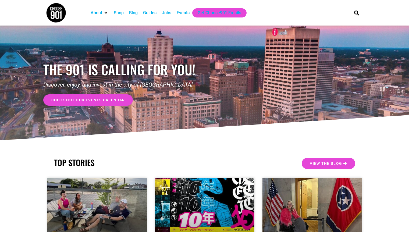
click at [172, 14] on div "Jobs" at bounding box center [166, 12] width 15 height 9
click at [166, 15] on div "Jobs" at bounding box center [166, 13] width 9 height 6
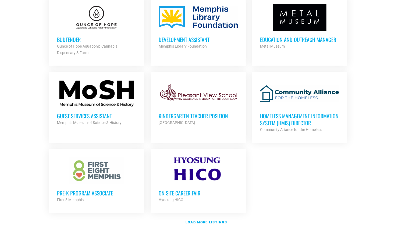
scroll to position [553, 0]
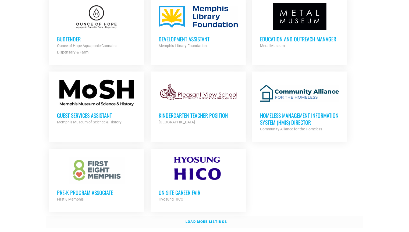
click at [193, 220] on strong "Load more listings" at bounding box center [206, 222] width 41 height 4
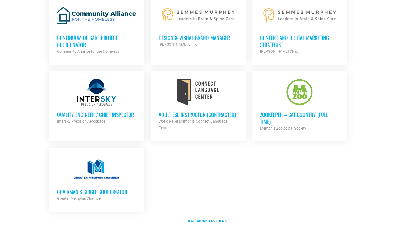
scroll to position [1109, 0]
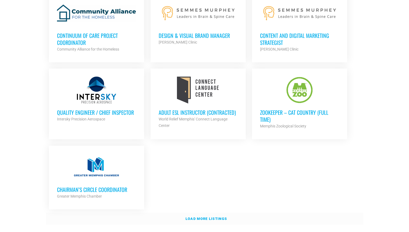
click at [201, 217] on strong "Load more listings" at bounding box center [206, 219] width 41 height 4
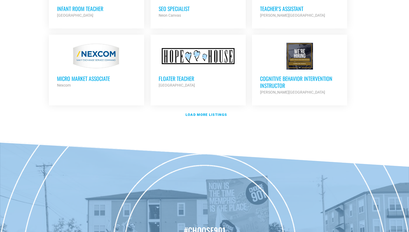
scroll to position [1696, 0]
click at [201, 108] on link "Load more listings" at bounding box center [204, 114] width 317 height 12
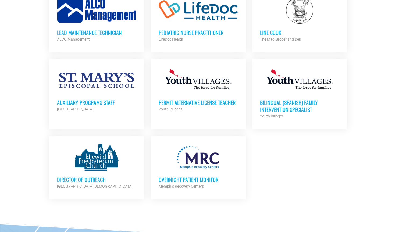
scroll to position [2050, 0]
drag, startPoint x: 195, startPoint y: 151, endPoint x: 177, endPoint y: 148, distance: 18.6
click at [177, 171] on div "Overnight Patient Monitor Memphis Recovery Centers Partner Org" at bounding box center [198, 180] width 79 height 19
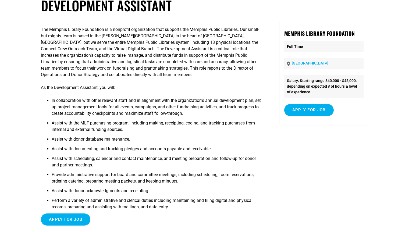
scroll to position [37, 0]
drag, startPoint x: 312, startPoint y: 105, endPoint x: 307, endPoint y: 132, distance: 27.4
click at [307, 132] on div "The Memphis Library Foundation is a nonprofit organization that supports the Me…" at bounding box center [204, 129] width 327 height 214
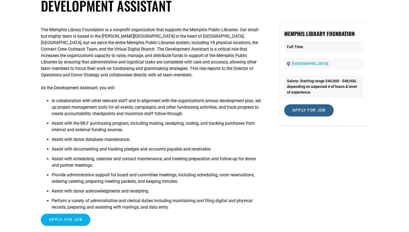
drag, startPoint x: 307, startPoint y: 113, endPoint x: 300, endPoint y: 109, distance: 8.3
click at [300, 109] on input "Apply for job" at bounding box center [309, 110] width 50 height 12
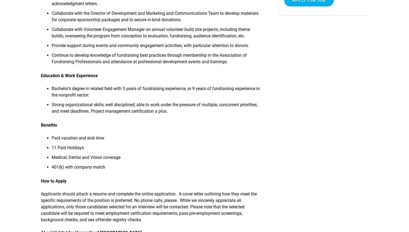
scroll to position [138, 0]
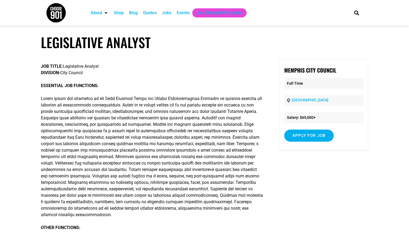
scroll to position [1, 0]
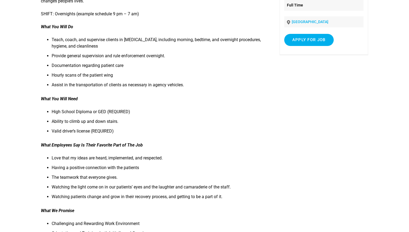
scroll to position [79, 0]
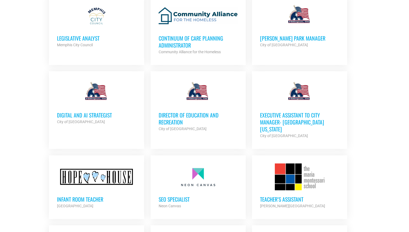
scroll to position [1488, 0]
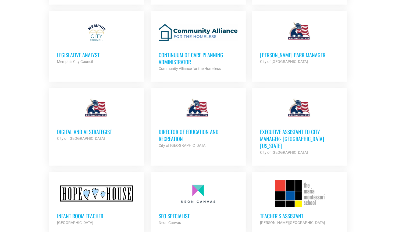
click at [103, 135] on div "City of Millington" at bounding box center [96, 138] width 79 height 6
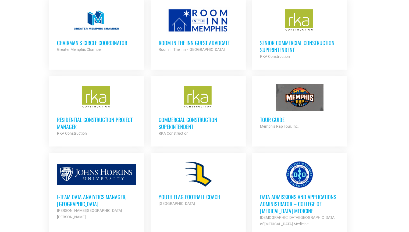
scroll to position [1222, 0]
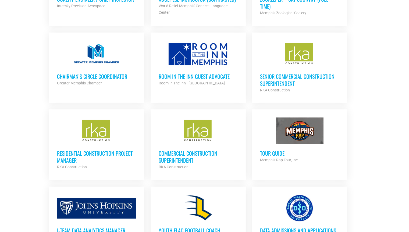
click at [268, 150] on h3 "Tour Guide" at bounding box center [299, 153] width 79 height 7
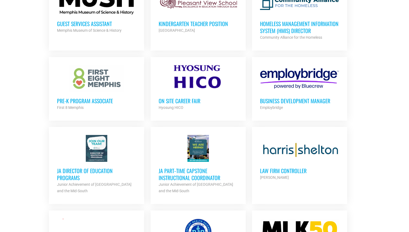
scroll to position [645, 0]
click at [289, 170] on h3 "Law Firm Controller" at bounding box center [299, 171] width 79 height 7
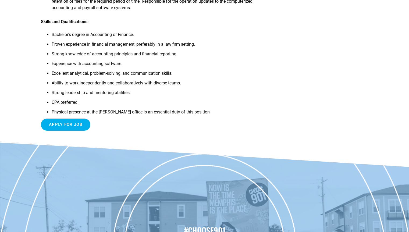
scroll to position [301, 0]
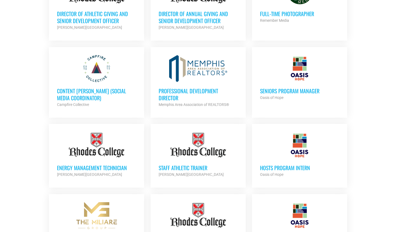
scroll to position [335, 0]
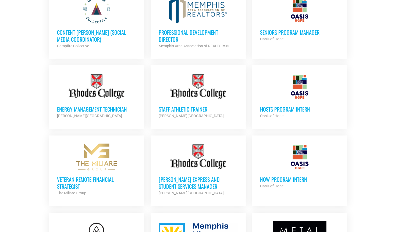
drag, startPoint x: 219, startPoint y: 84, endPoint x: 358, endPoint y: 99, distance: 139.9
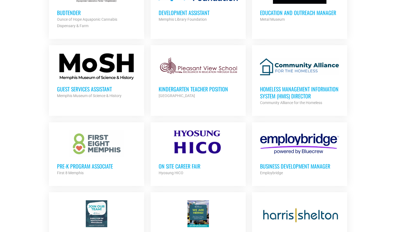
scroll to position [591, 0]
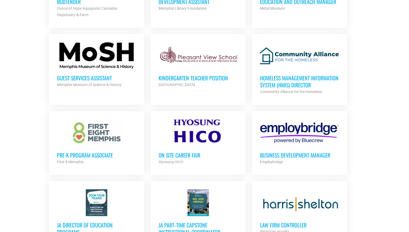
click at [279, 152] on h3 "Business Development Manager" at bounding box center [299, 155] width 79 height 7
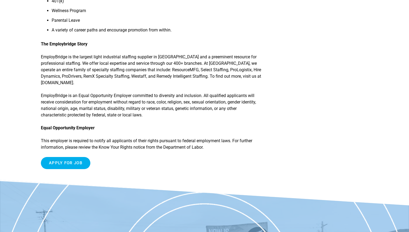
scroll to position [352, 0]
click at [73, 158] on input "Apply for job" at bounding box center [66, 163] width 50 height 12
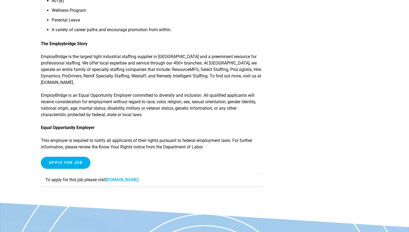
click at [118, 181] on link "[DOMAIN_NAME]" at bounding box center [122, 179] width 33 height 5
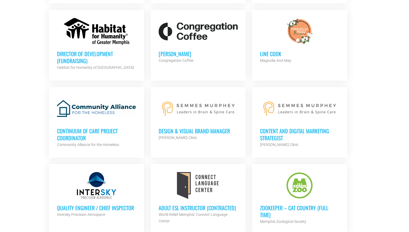
scroll to position [1013, 0]
click at [102, 132] on h3 "Continuum of Care Project Coordinator" at bounding box center [96, 134] width 79 height 14
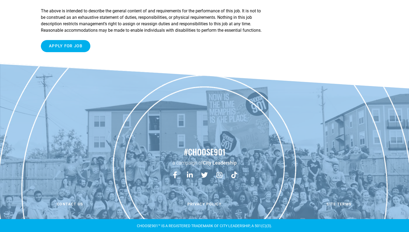
scroll to position [879, 0]
